Goal: Information Seeking & Learning: Check status

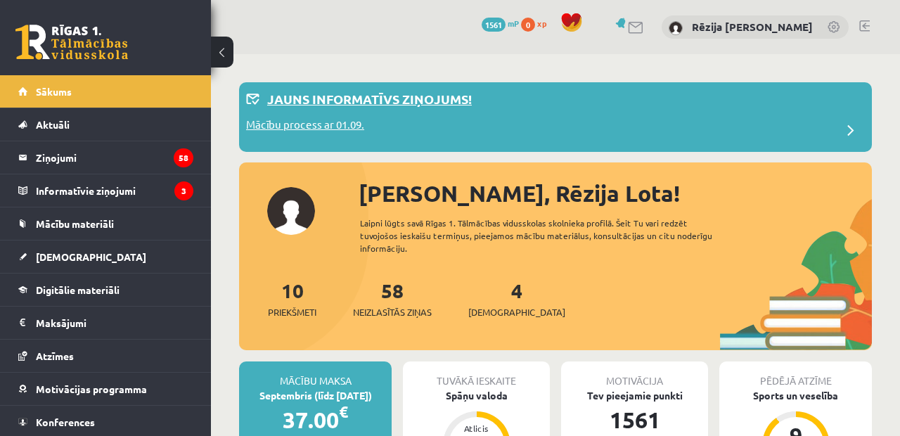
click at [457, 122] on div "Mācību process ar 01.09." at bounding box center [555, 131] width 619 height 28
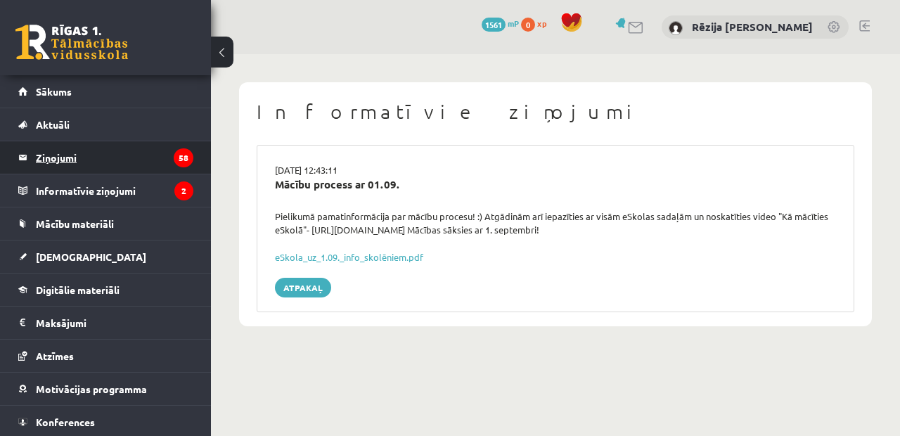
click at [148, 157] on legend "Ziņojumi 58" at bounding box center [115, 157] width 158 height 32
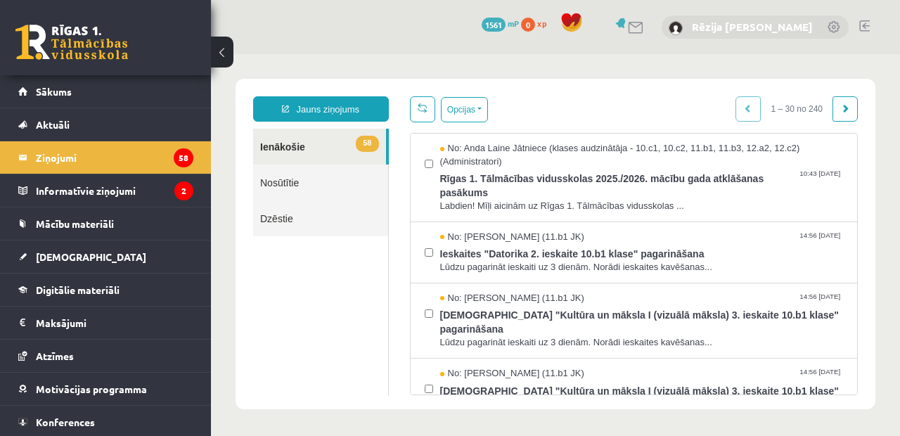
click at [758, 25] on link "Rēzija [PERSON_NAME]" at bounding box center [752, 27] width 121 height 14
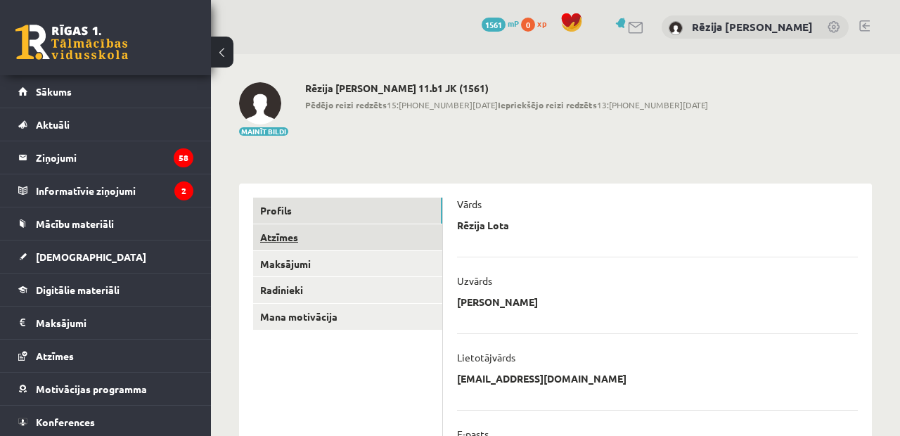
click at [320, 232] on link "Atzīmes" at bounding box center [347, 237] width 189 height 26
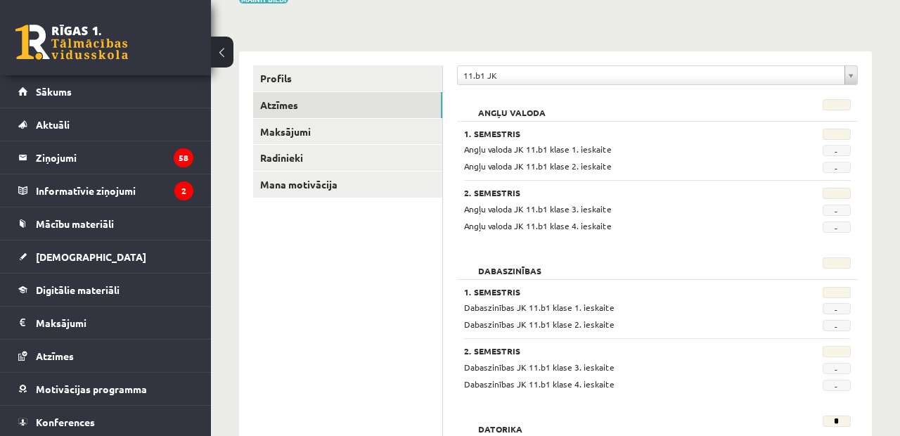
scroll to position [142, 0]
